Goal: Information Seeking & Learning: Compare options

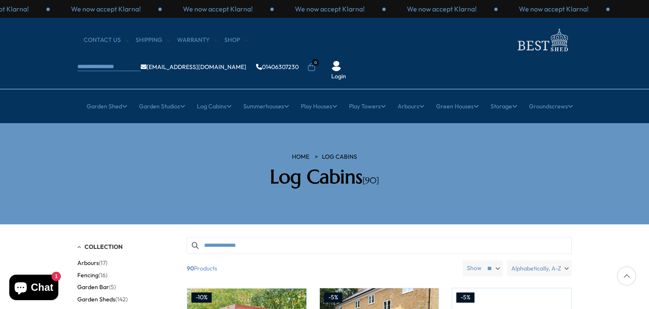
drag, startPoint x: 649, startPoint y: 230, endPoint x: 593, endPoint y: 207, distance: 60.2
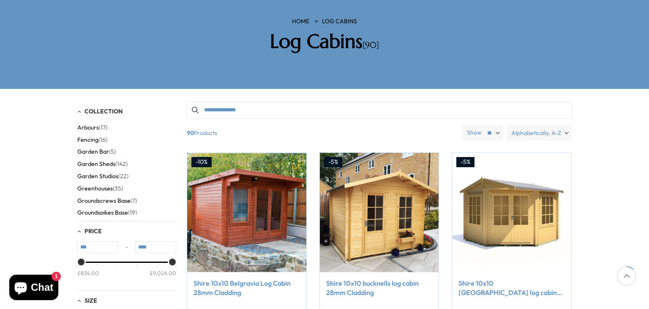
scroll to position [152, 0]
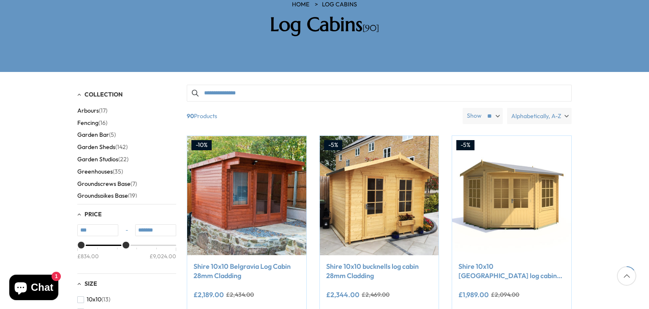
type input "*******"
drag, startPoint x: 173, startPoint y: 221, endPoint x: 124, endPoint y: 218, distance: 48.7
click at [124, 241] on div "Price" at bounding box center [123, 244] width 7 height 7
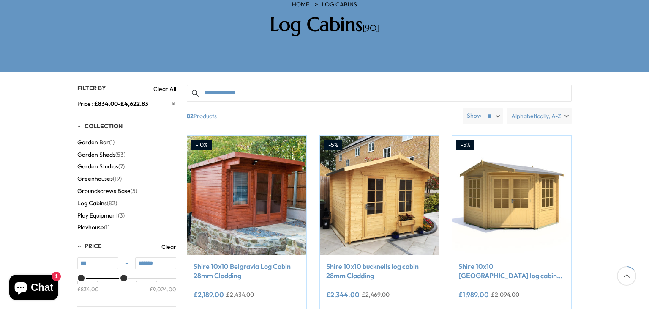
click at [99, 199] on span "Log Cabins" at bounding box center [92, 202] width 30 height 7
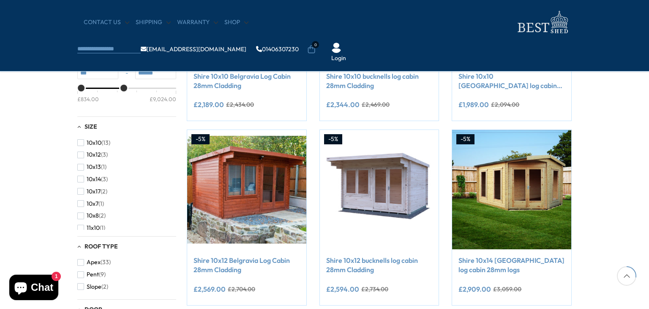
scroll to position [287, 0]
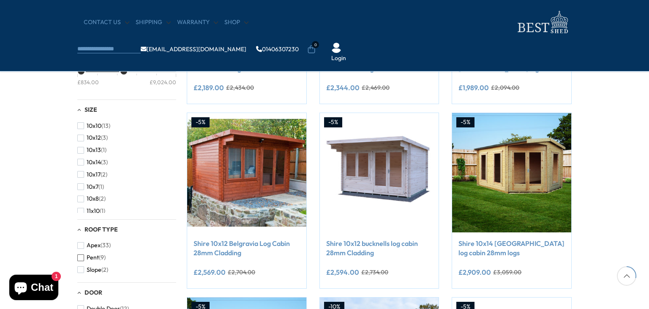
click at [80, 257] on span "button" at bounding box center [80, 257] width 7 height 7
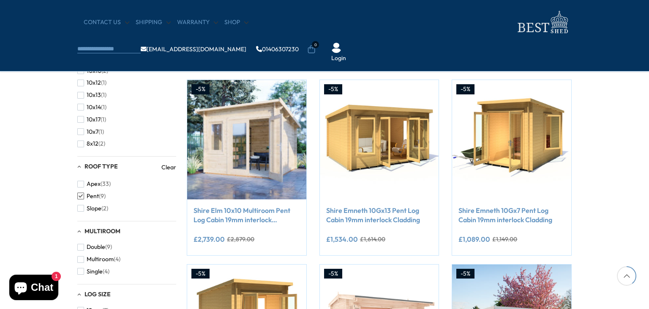
scroll to position [321, 0]
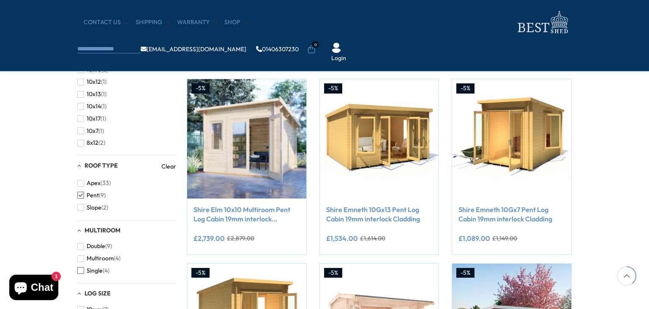
click at [82, 270] on span "button" at bounding box center [80, 270] width 7 height 7
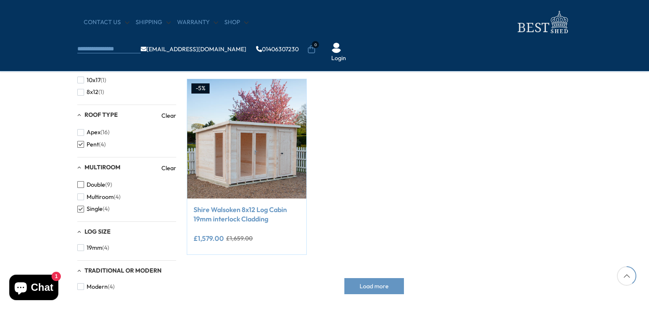
click at [82, 185] on span "button" at bounding box center [80, 184] width 7 height 7
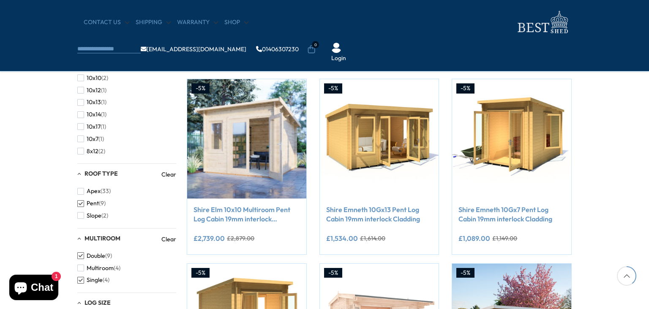
click at [82, 278] on span "button" at bounding box center [80, 279] width 7 height 7
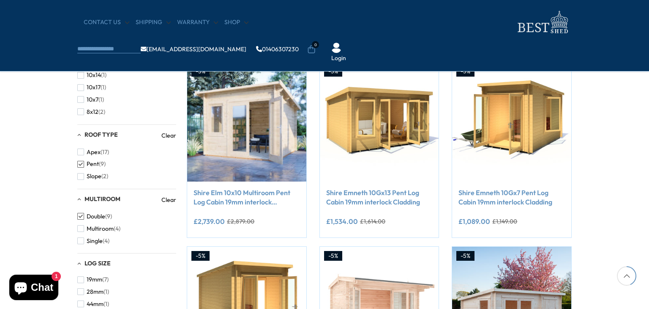
scroll to position [355, 0]
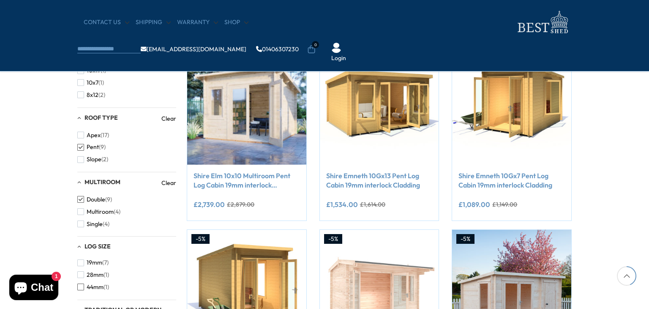
click at [81, 286] on span "button" at bounding box center [80, 286] width 7 height 7
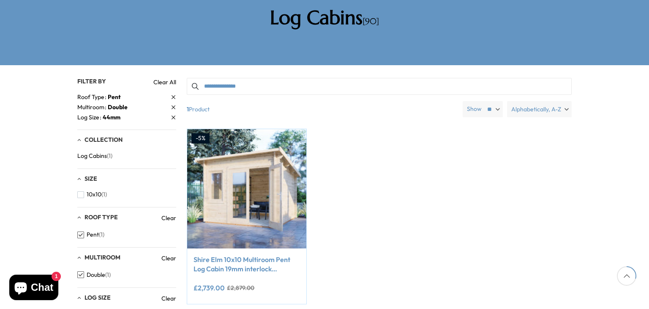
scroll to position [152, 0]
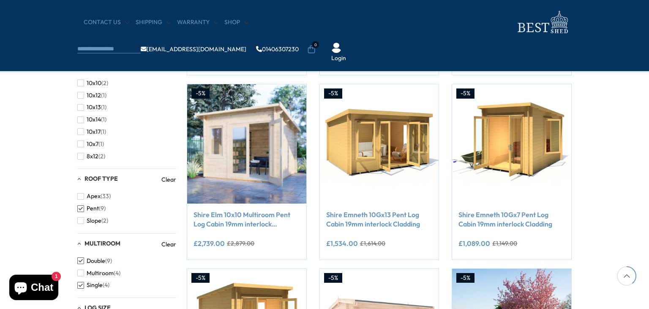
scroll to position [321, 0]
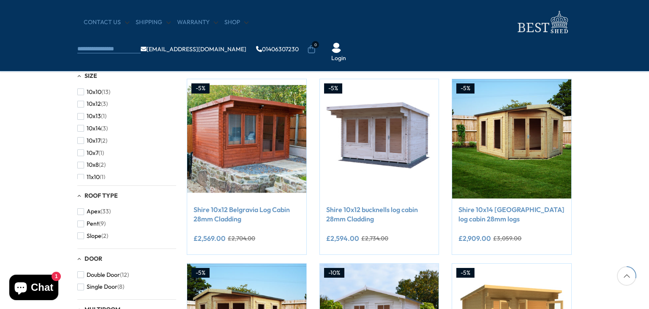
scroll to position [287, 0]
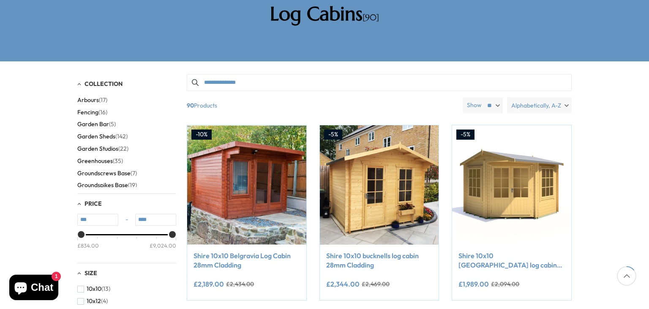
scroll to position [152, 0]
